Goal: Check status: Check status

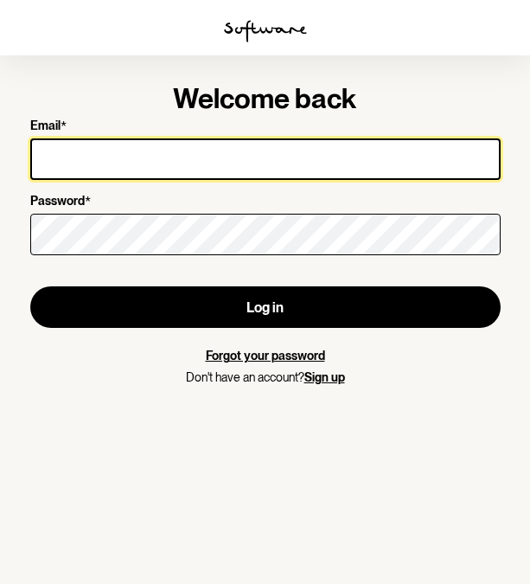
click at [221, 163] on input "Email *" at bounding box center [265, 158] width 470 height 41
type input "[EMAIL_ADDRESS][DOMAIN_NAME]"
click at [30, 286] on button "Log in" at bounding box center [265, 306] width 470 height 41
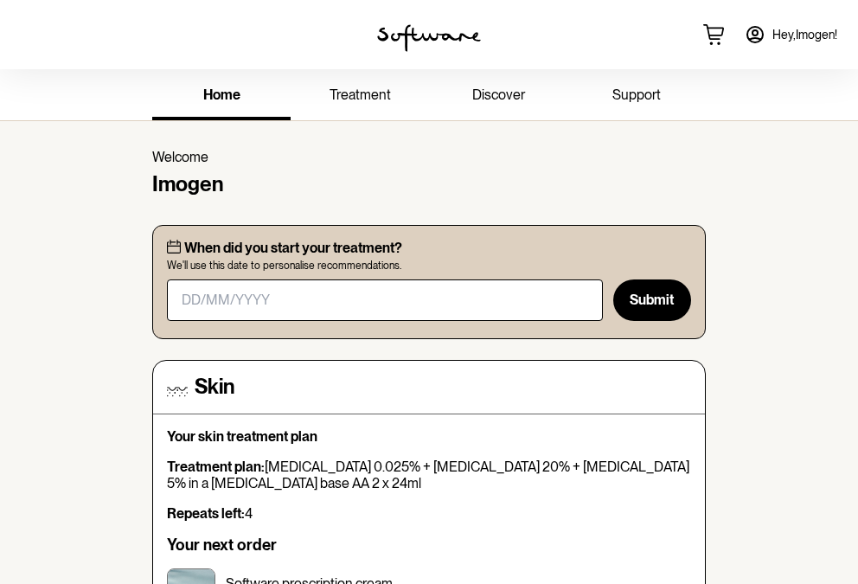
click at [418, 83] on link "treatment" at bounding box center [359, 97] width 138 height 48
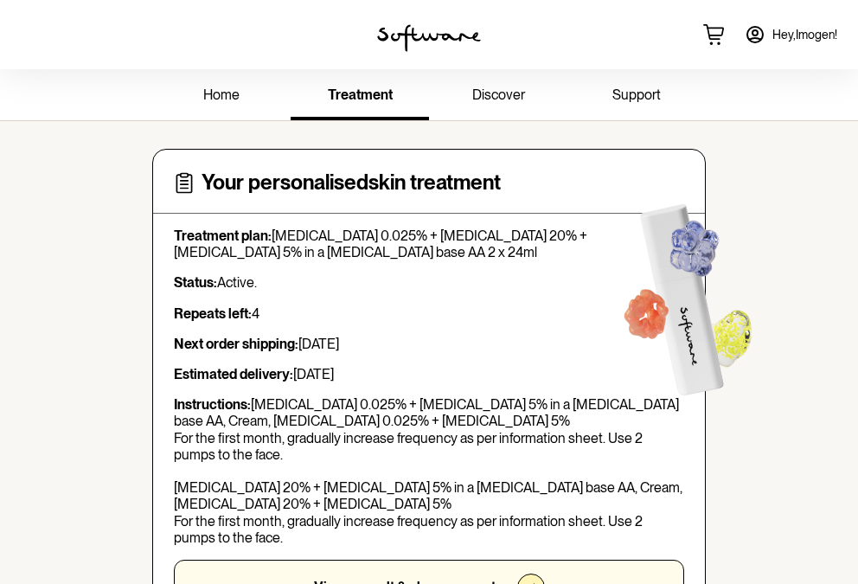
click at [246, 86] on link "home" at bounding box center [221, 97] width 138 height 48
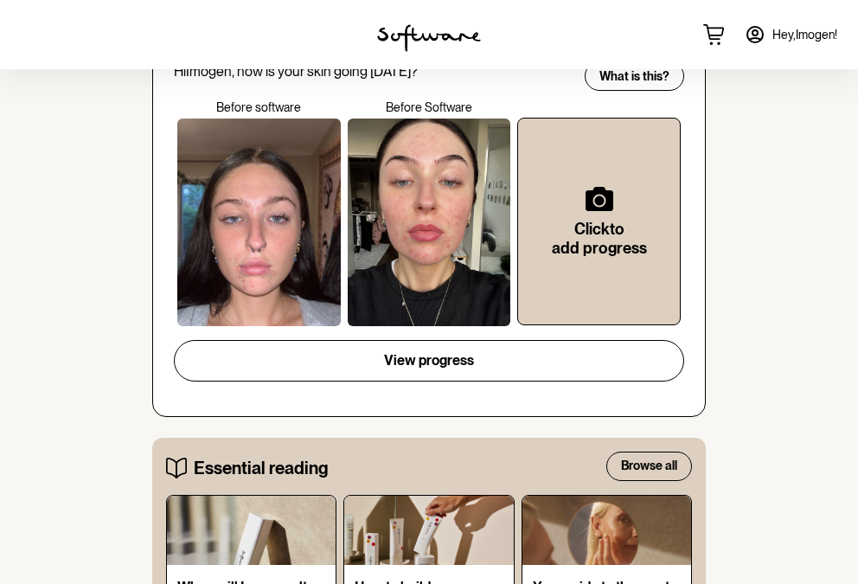
scroll to position [806, 0]
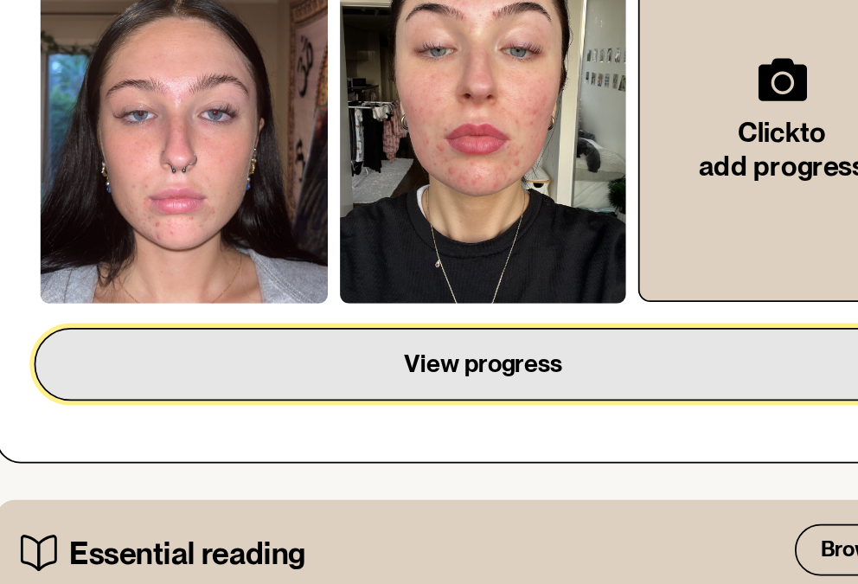
click at [352, 335] on button "View progress" at bounding box center [429, 348] width 510 height 41
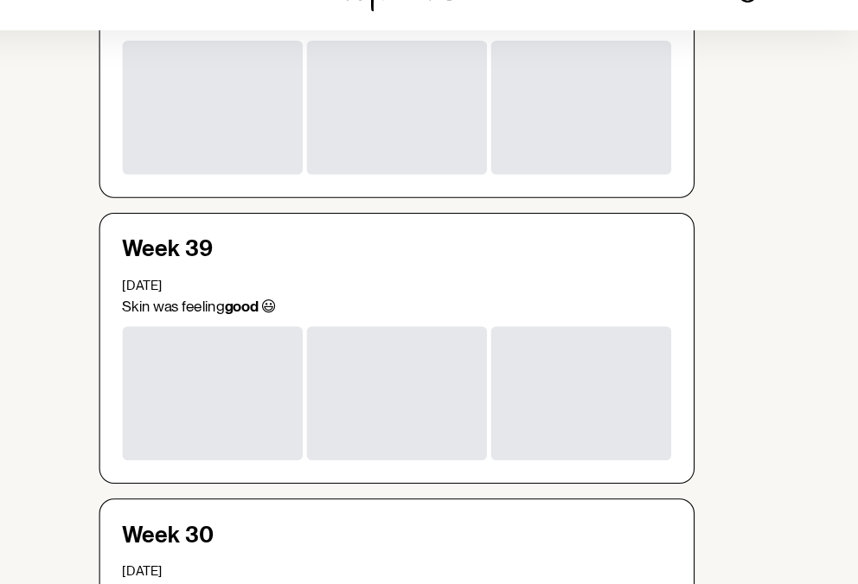
scroll to position [6536, 0]
